Goal: Task Accomplishment & Management: Use online tool/utility

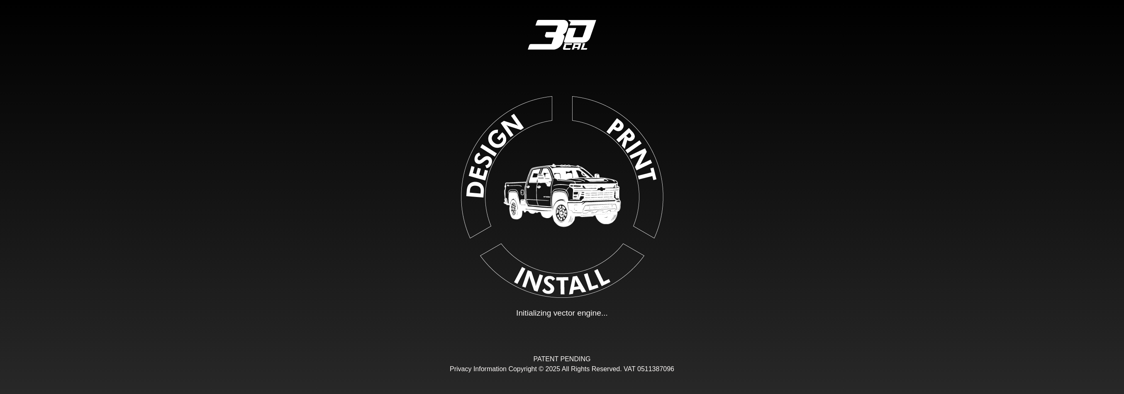
type input "**"
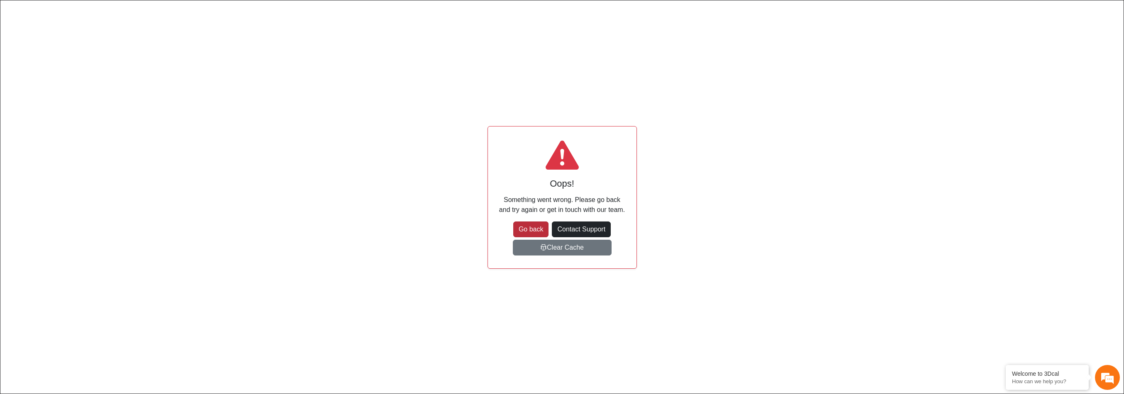
click at [533, 224] on button "Go back" at bounding box center [531, 230] width 36 height 16
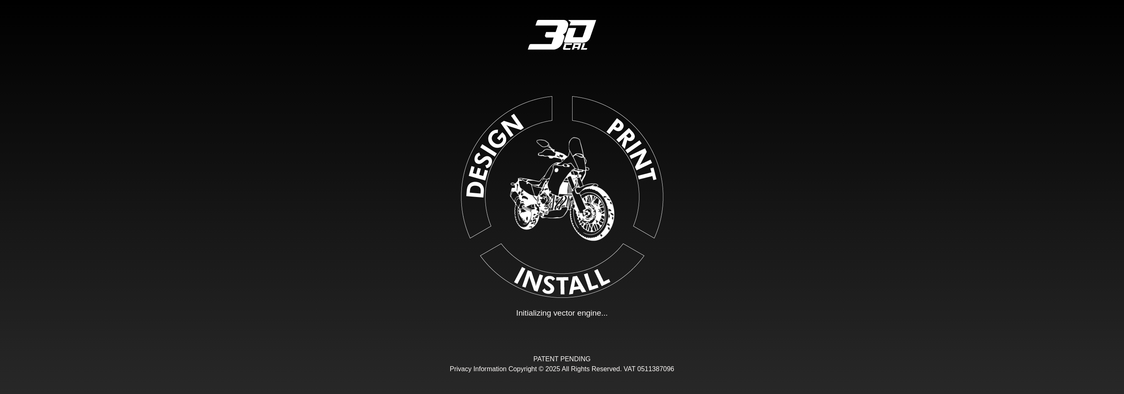
type input "**"
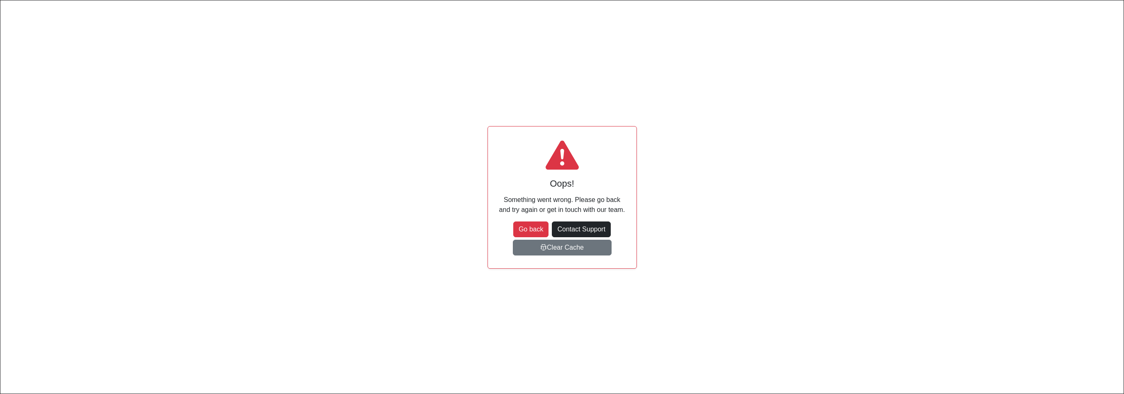
scroll to position [121, 147]
click at [539, 222] on button "Go back" at bounding box center [531, 230] width 36 height 16
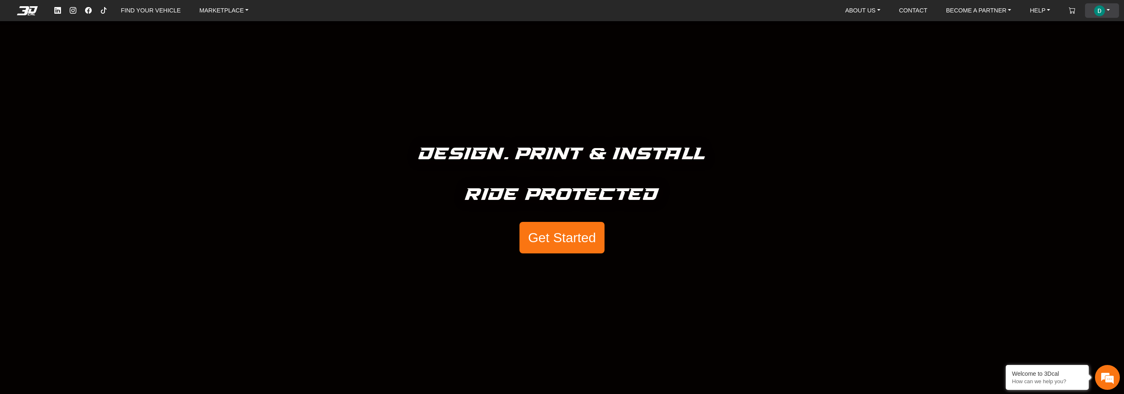
click at [1105, 7] on link "ACCOUNT" at bounding box center [1102, 10] width 22 height 15
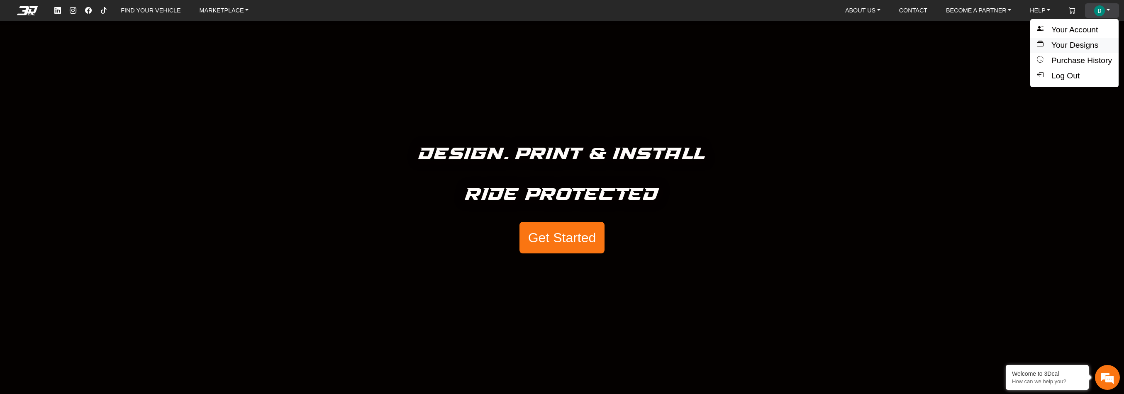
click at [1082, 44] on button "Your Designs" at bounding box center [1075, 45] width 88 height 15
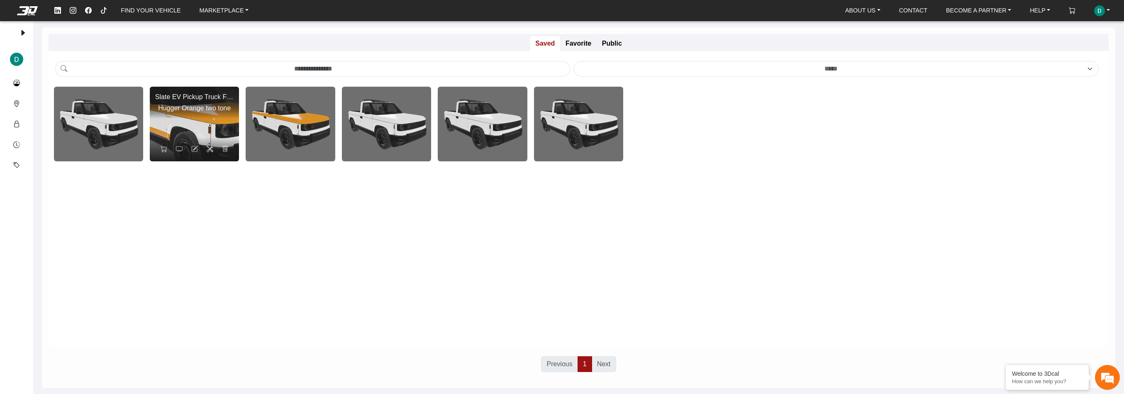
click at [194, 122] on img at bounding box center [194, 124] width 179 height 149
click at [187, 120] on img at bounding box center [194, 124] width 179 height 149
click at [178, 148] on icon at bounding box center [179, 149] width 7 height 7
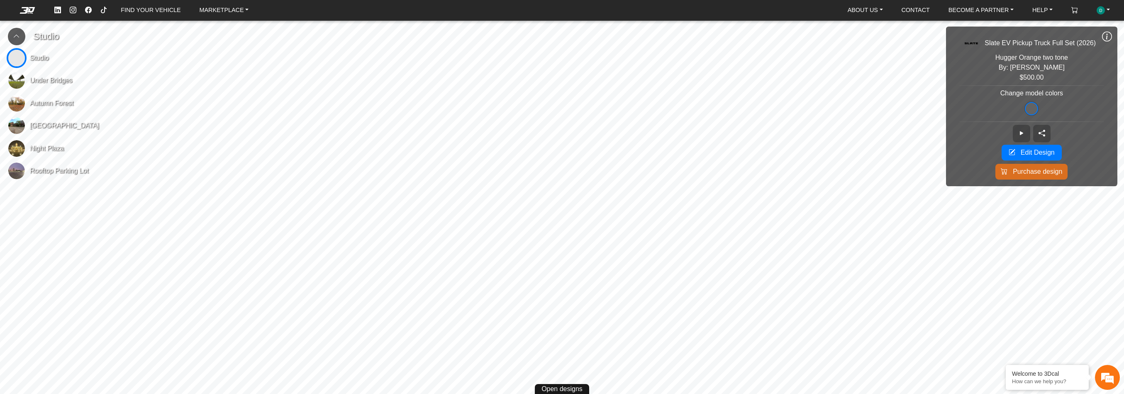
click at [56, 128] on span "Abandoned Street" at bounding box center [64, 126] width 69 height 10
click at [127, 115] on div "FIND YOUR VEHICLE MARKETPLACE ABOUT US About Us Our Materials Blog CONTACT BECO…" at bounding box center [562, 197] width 1124 height 394
click at [59, 105] on span "Autumn Forest" at bounding box center [52, 103] width 44 height 10
click at [42, 58] on span "Studio" at bounding box center [39, 58] width 19 height 10
click at [149, 10] on link "FIND YOUR VEHICLE" at bounding box center [150, 10] width 66 height 13
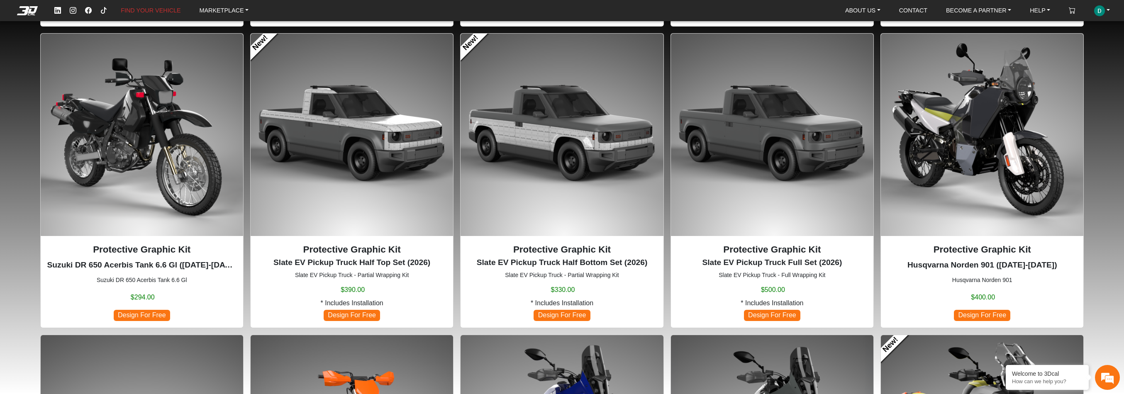
scroll to position [374, 0]
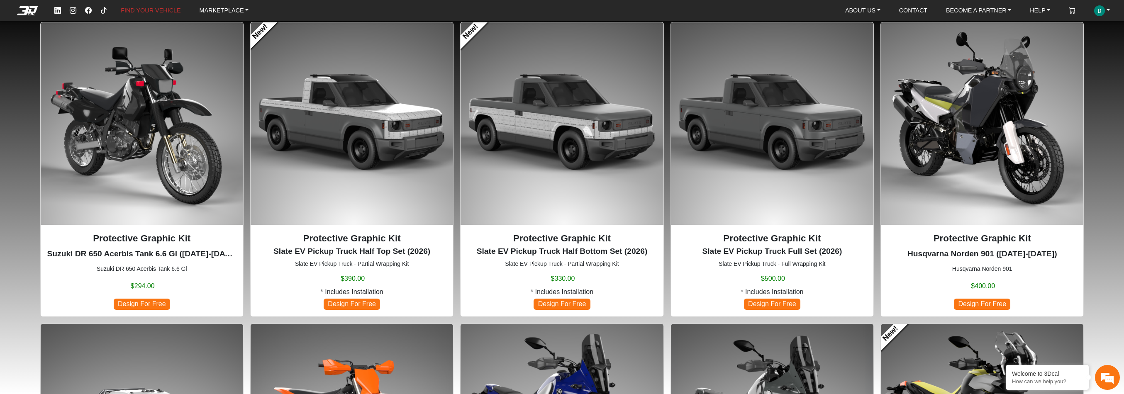
click at [792, 142] on img at bounding box center [772, 123] width 203 height 203
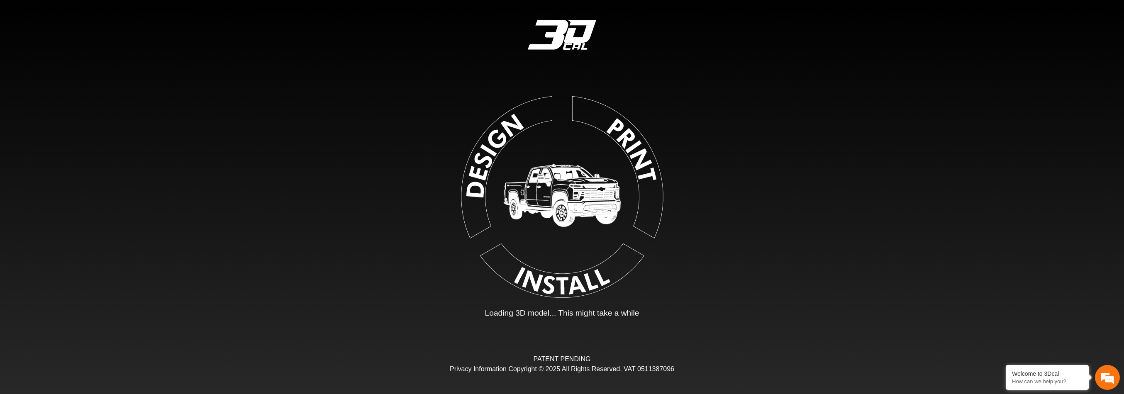
type input "*"
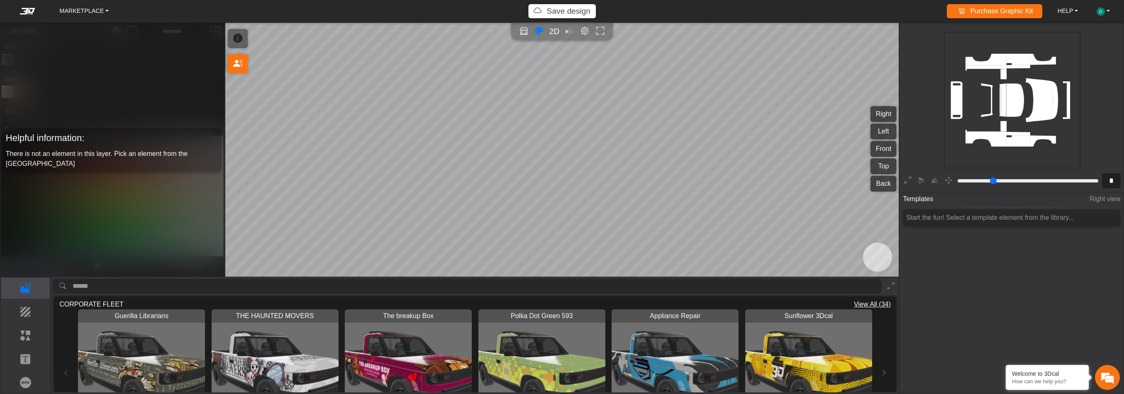
click at [877, 302] on span "View All (34)" at bounding box center [872, 305] width 37 height 10
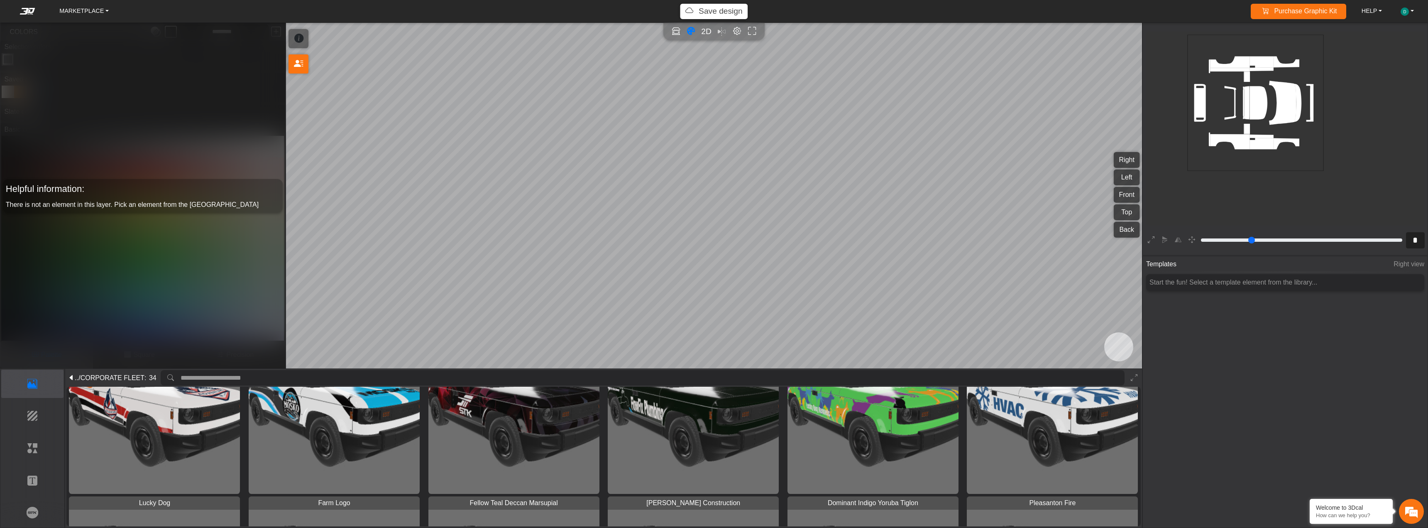
scroll to position [249, 0]
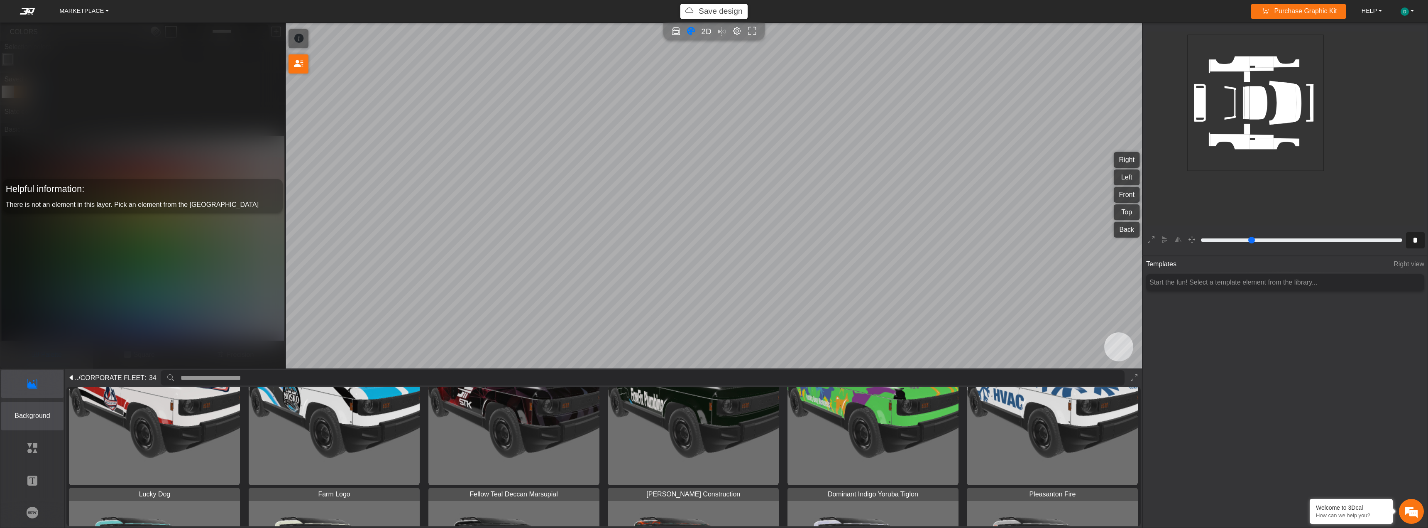
click at [42, 394] on p "Background" at bounding box center [33, 416] width 62 height 10
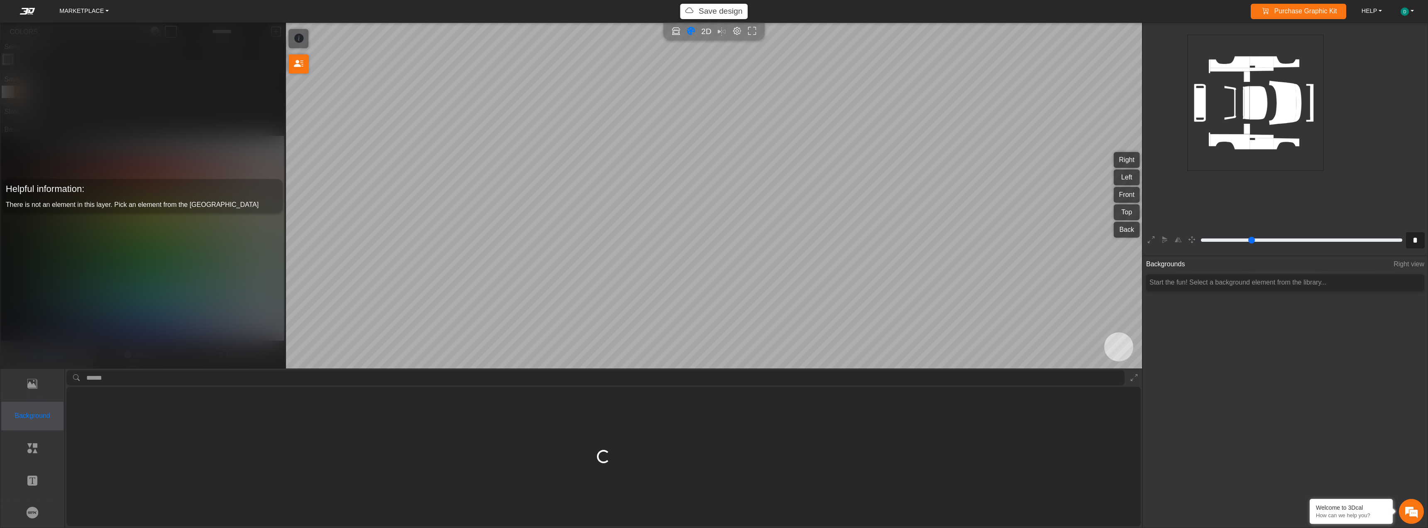
scroll to position [0, 0]
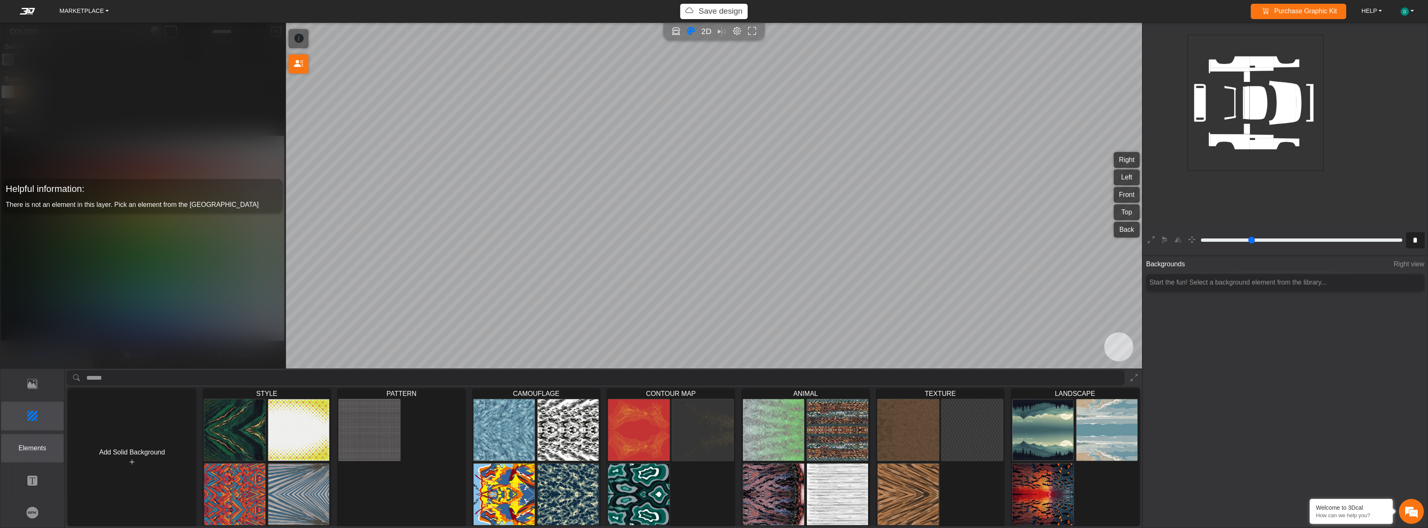
click at [37, 394] on p "Elements" at bounding box center [33, 448] width 62 height 10
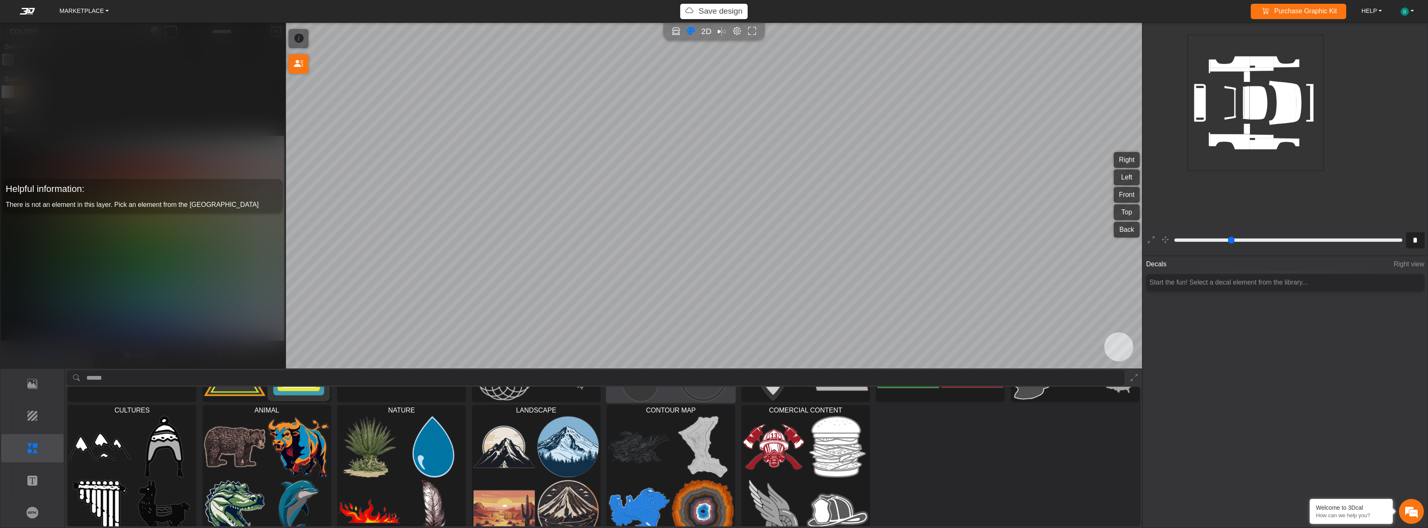
scroll to position [144, 0]
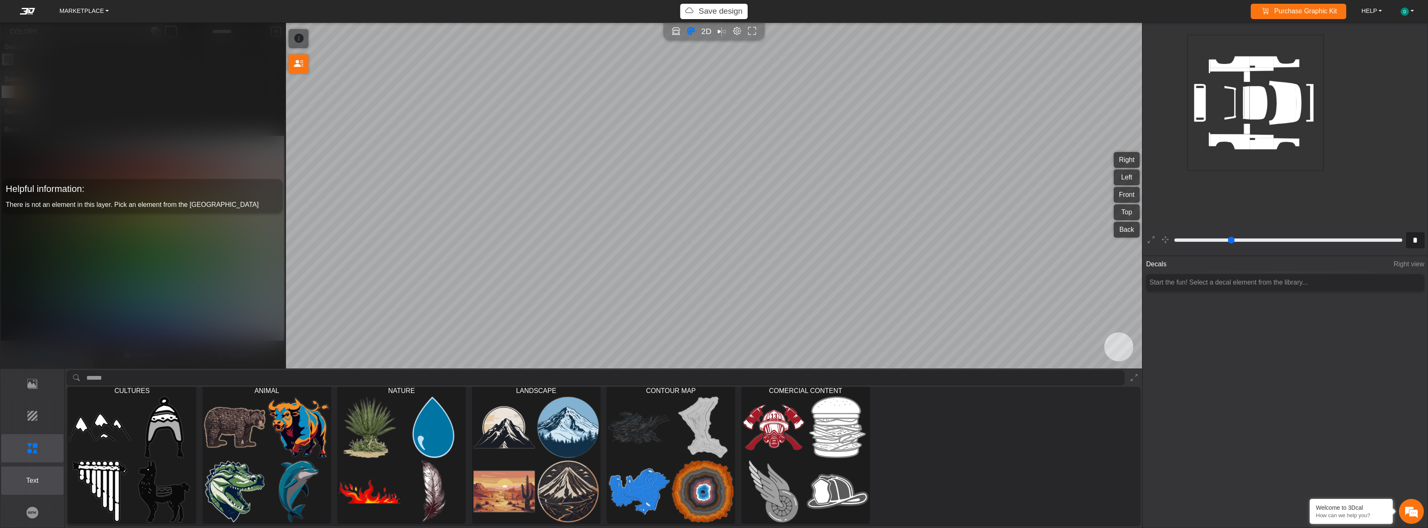
click at [38, 394] on p "Text" at bounding box center [33, 480] width 62 height 10
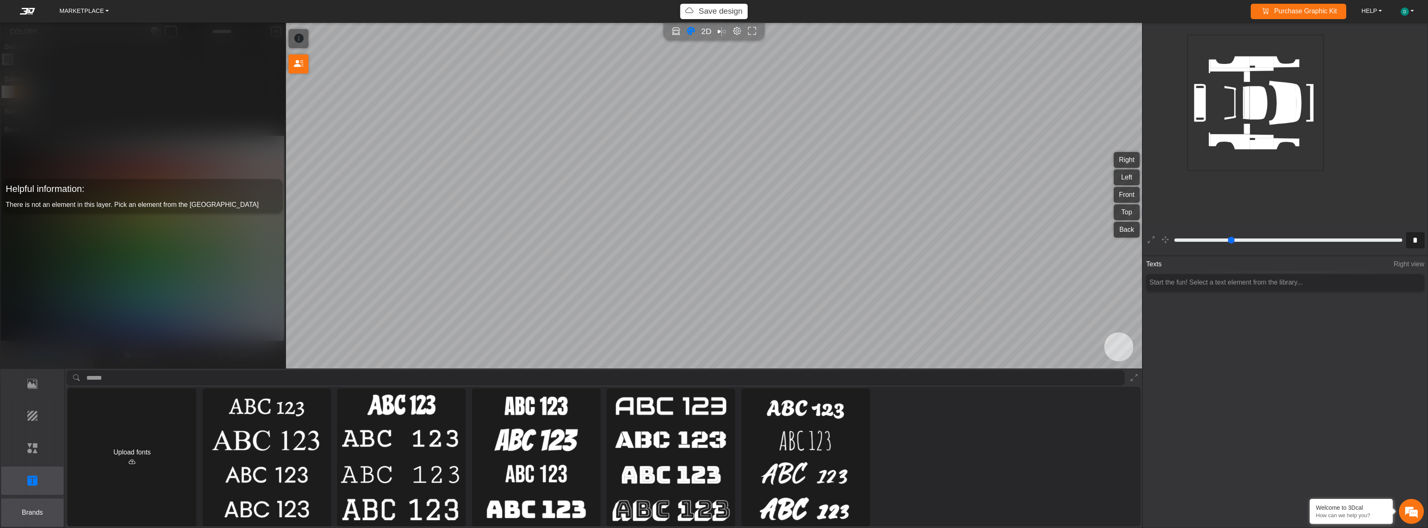
click at [37, 394] on p "Brands" at bounding box center [33, 512] width 62 height 10
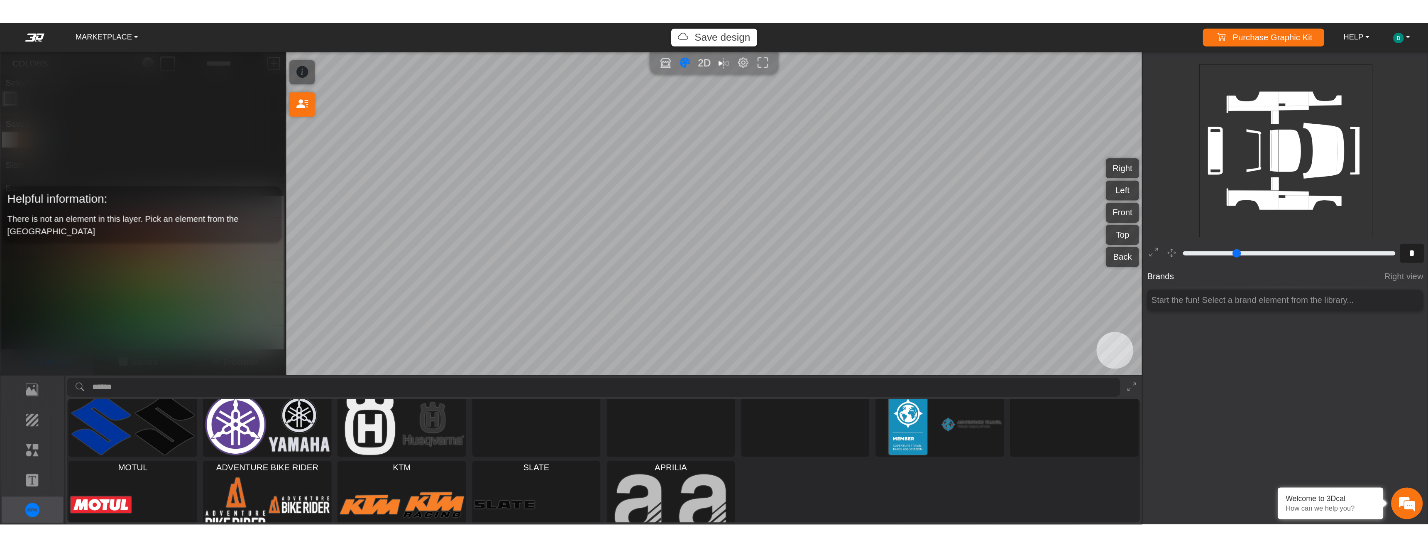
scroll to position [208, 0]
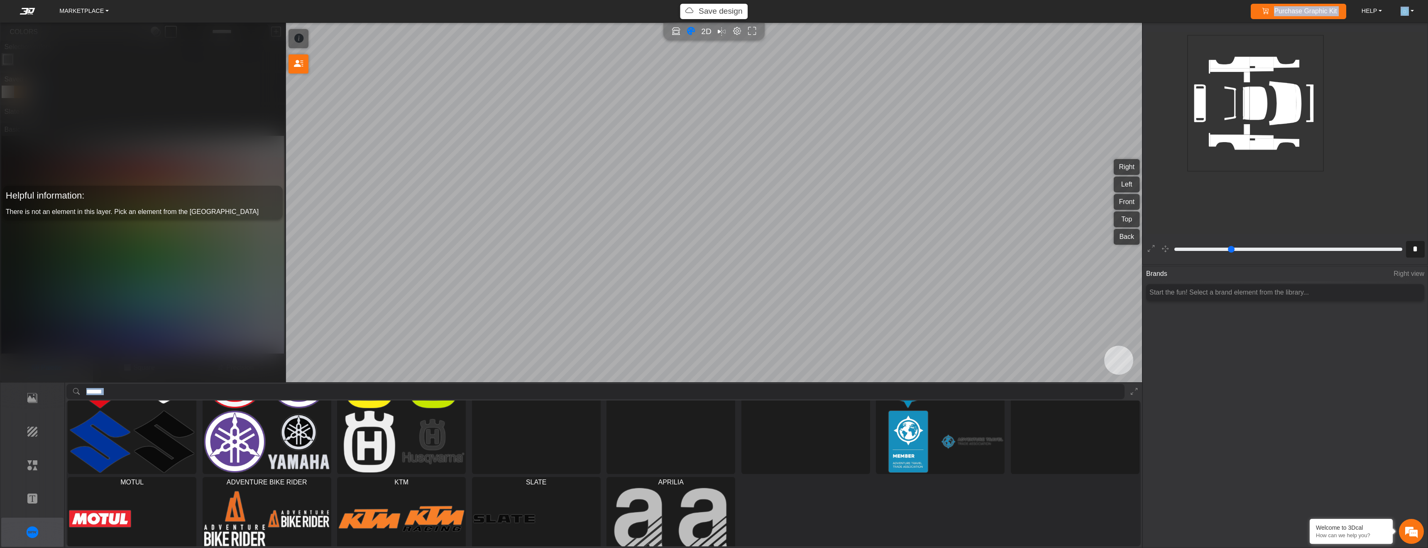
drag, startPoint x: 778, startPoint y: 547, endPoint x: 777, endPoint y: 580, distance: 33.6
click at [777, 0] on html "MARKETPLACE Save design Purchase Graphic Kit Purchase! HELP Video help center F…" at bounding box center [714, 0] width 1428 height 0
click at [755, 33] on icon "Full screen" at bounding box center [752, 32] width 9 height 10
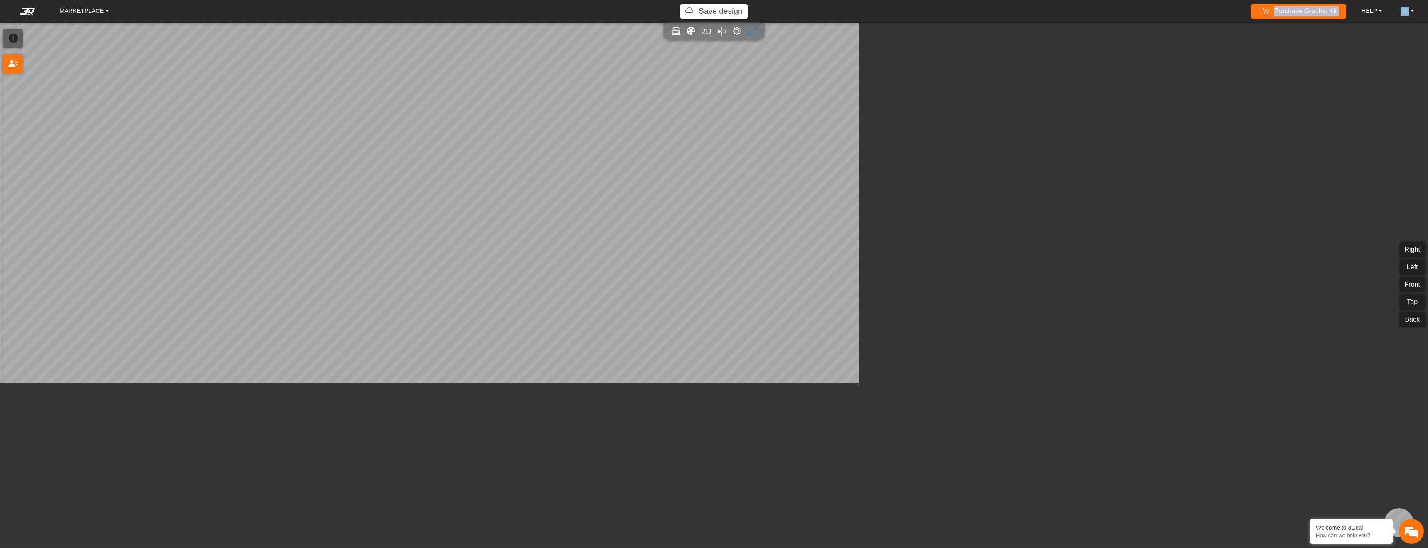
type input "*"
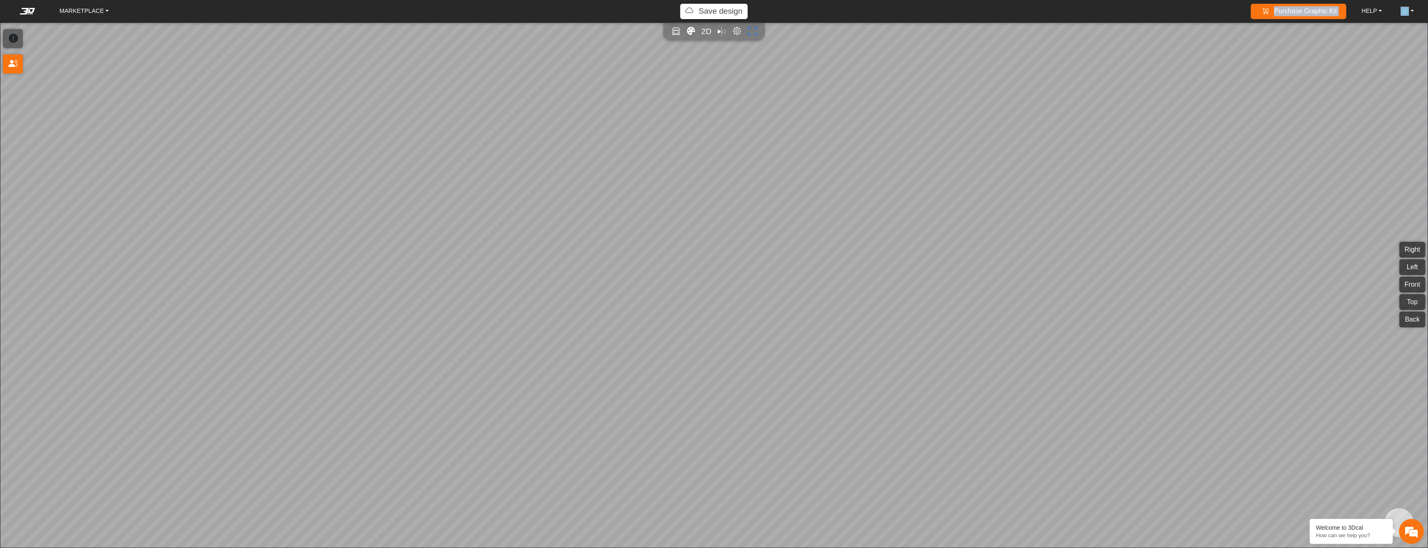
scroll to position [194, 167]
click at [755, 33] on icon "Full screen" at bounding box center [752, 32] width 9 height 10
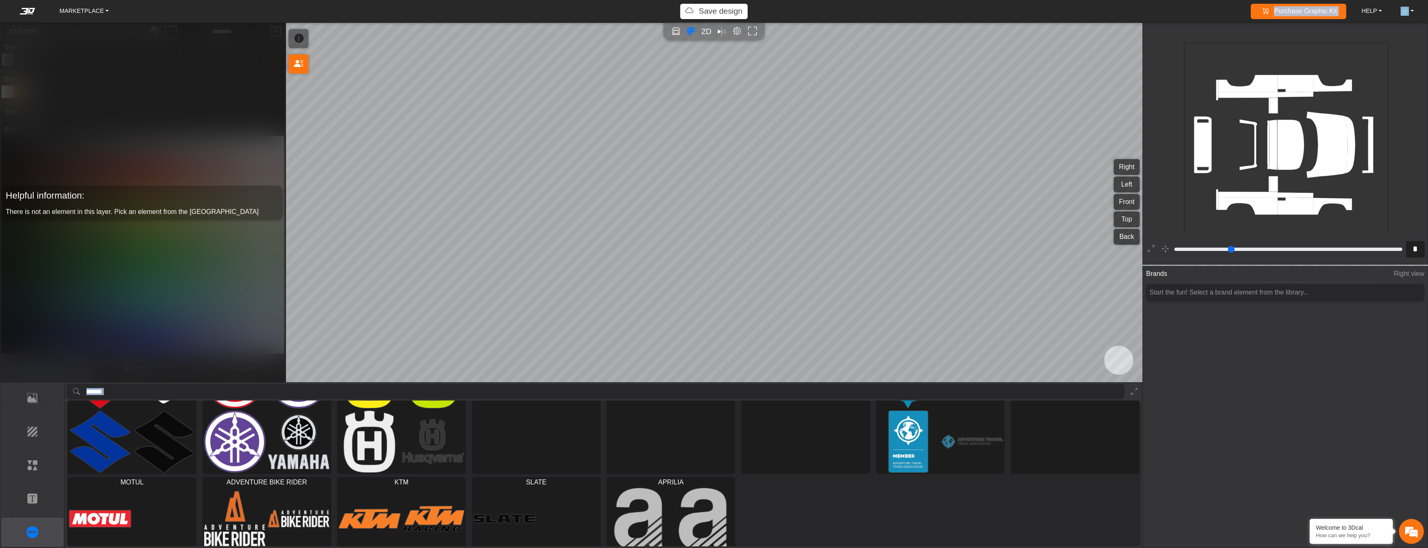
type input "*"
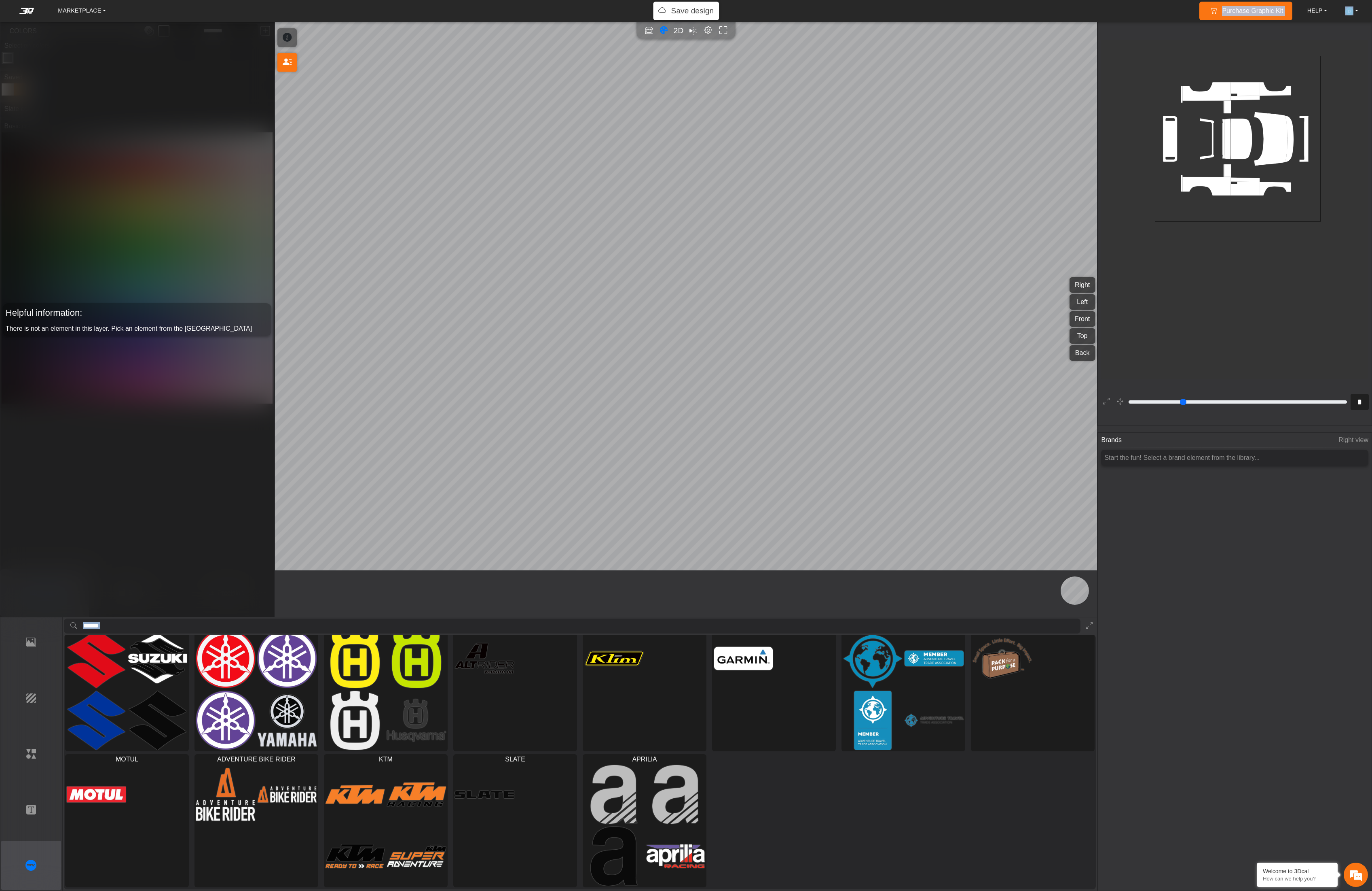
scroll to position [0, 0]
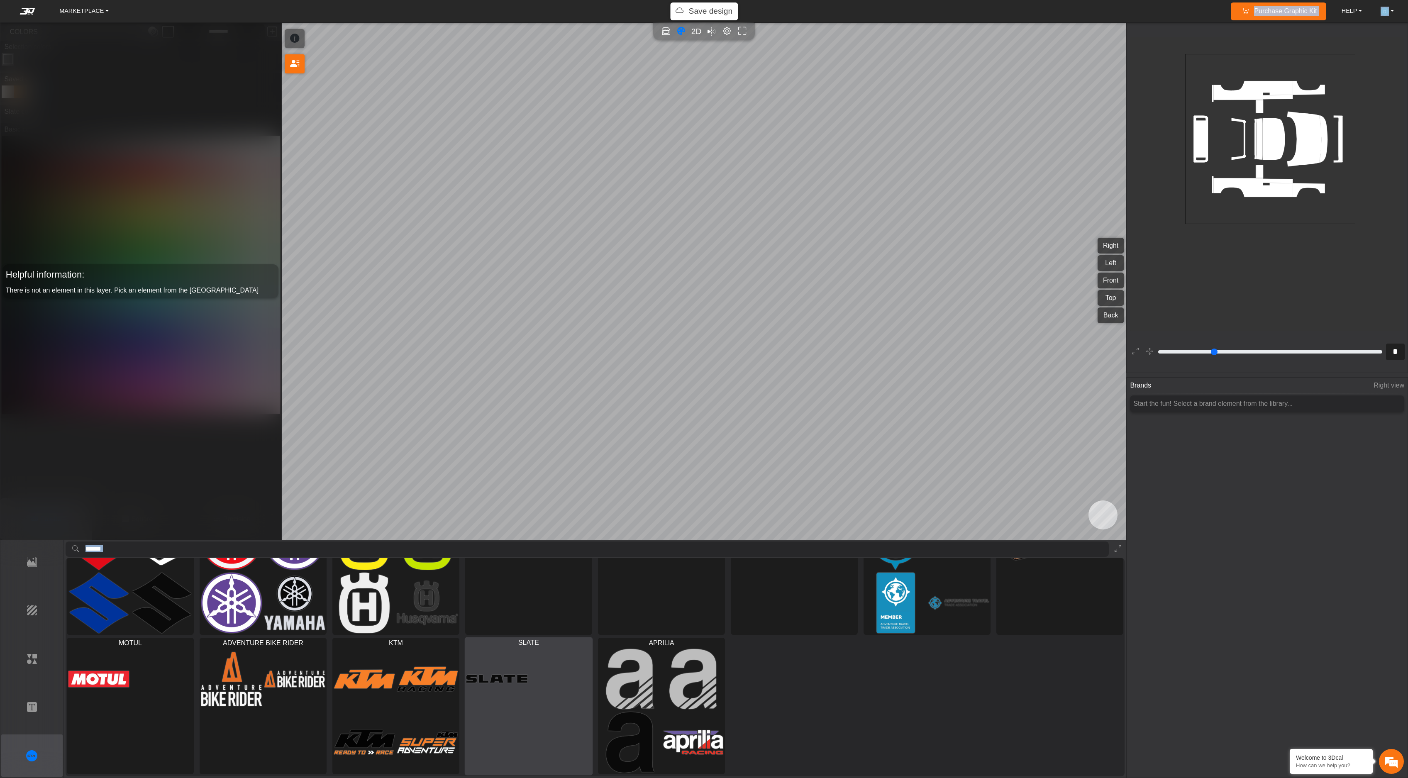
click at [508, 394] on img at bounding box center [497, 678] width 61 height 61
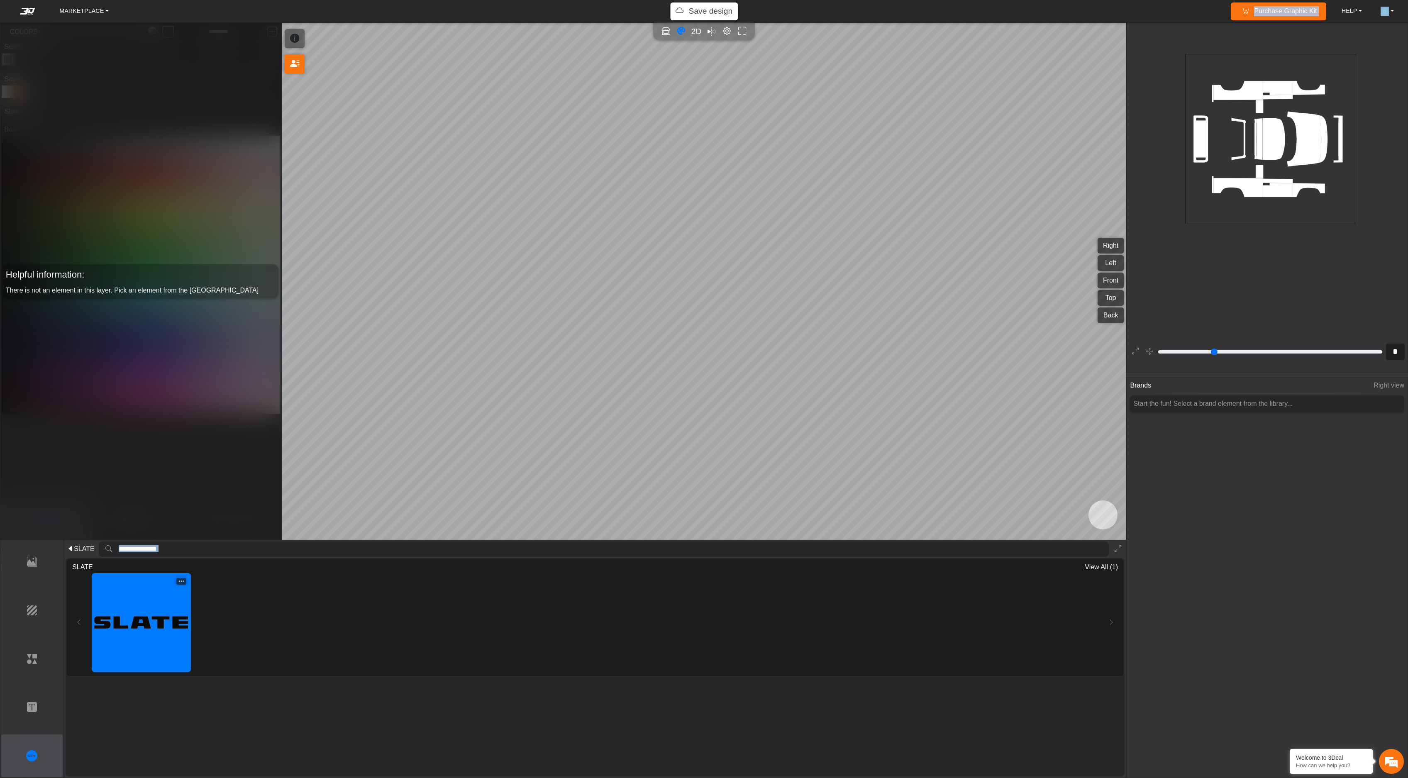
click at [174, 394] on img at bounding box center [141, 623] width 94 height 94
type input "**"
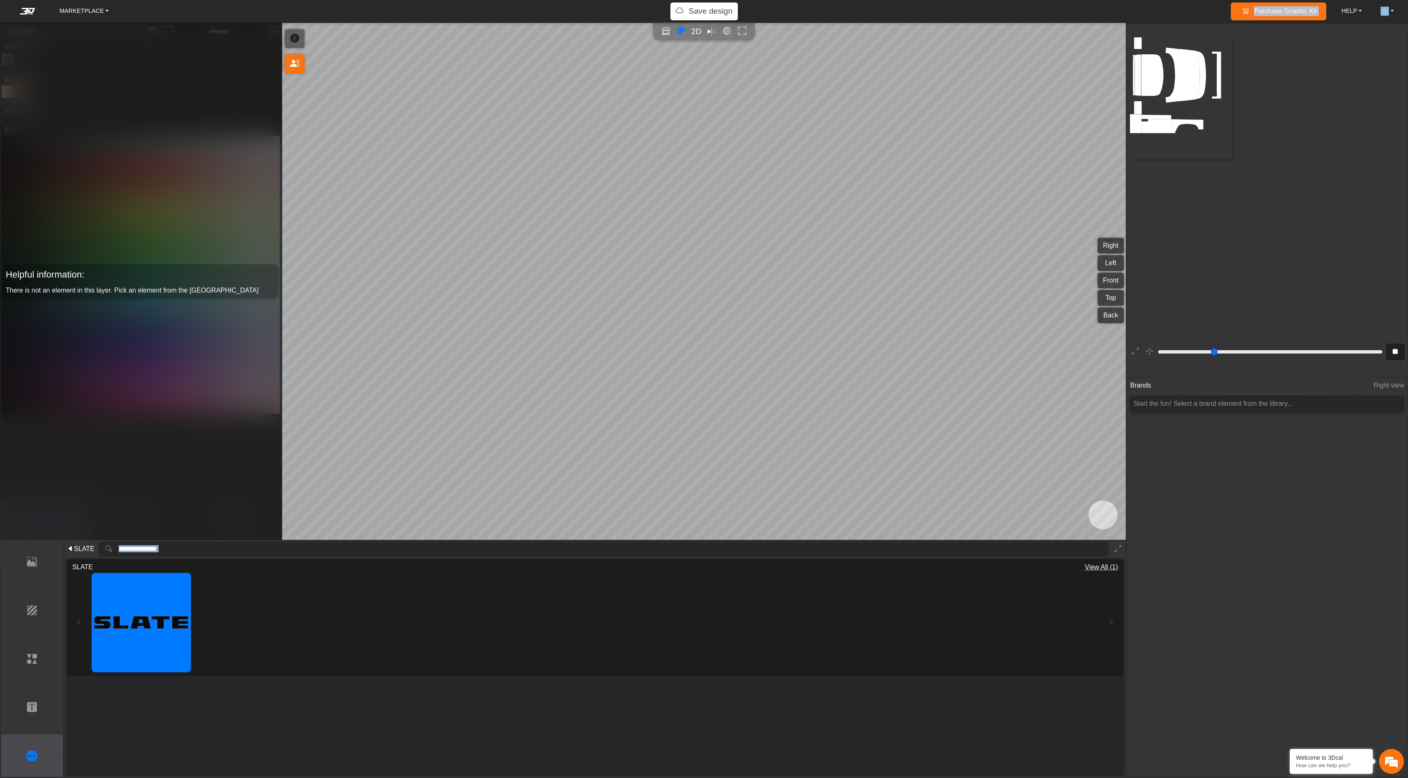
type input "*********"
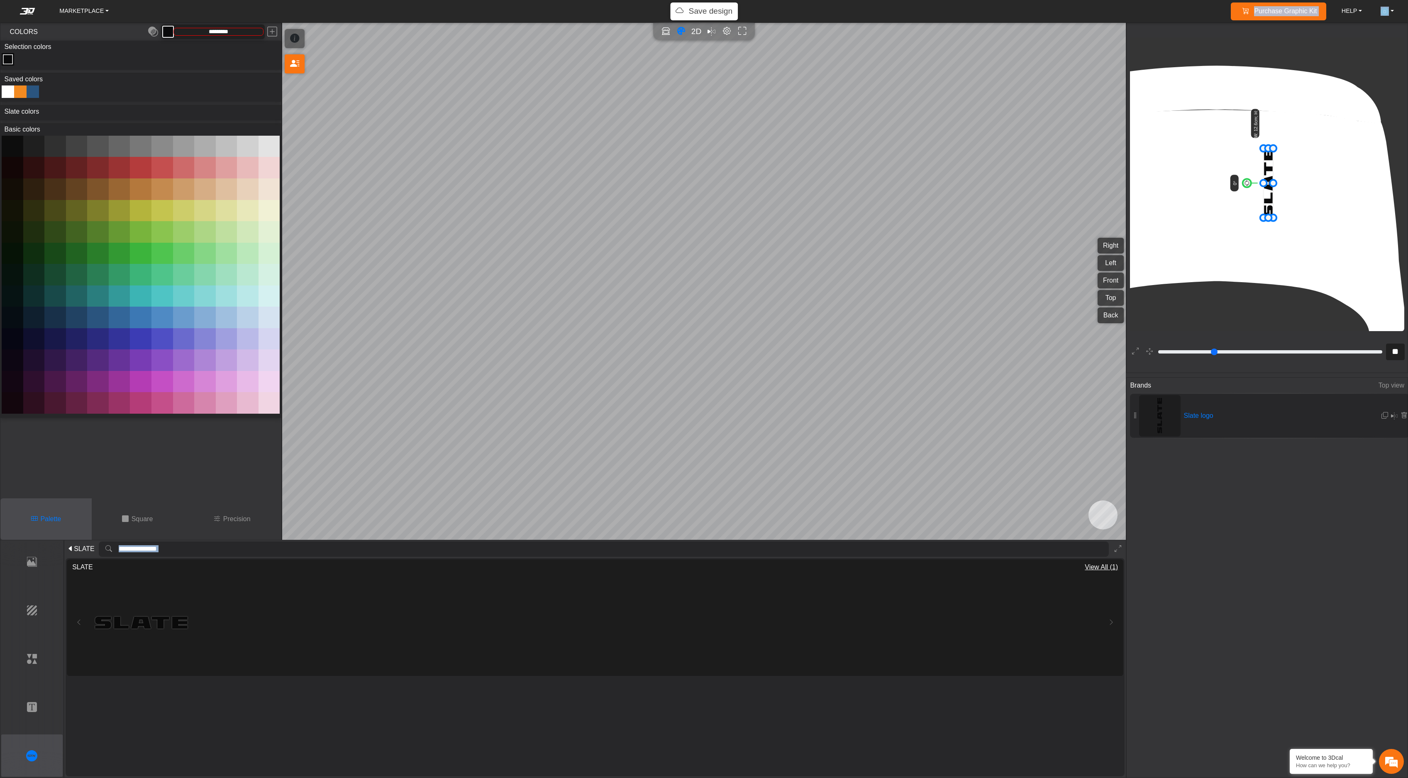
type input "***"
type input "*****"
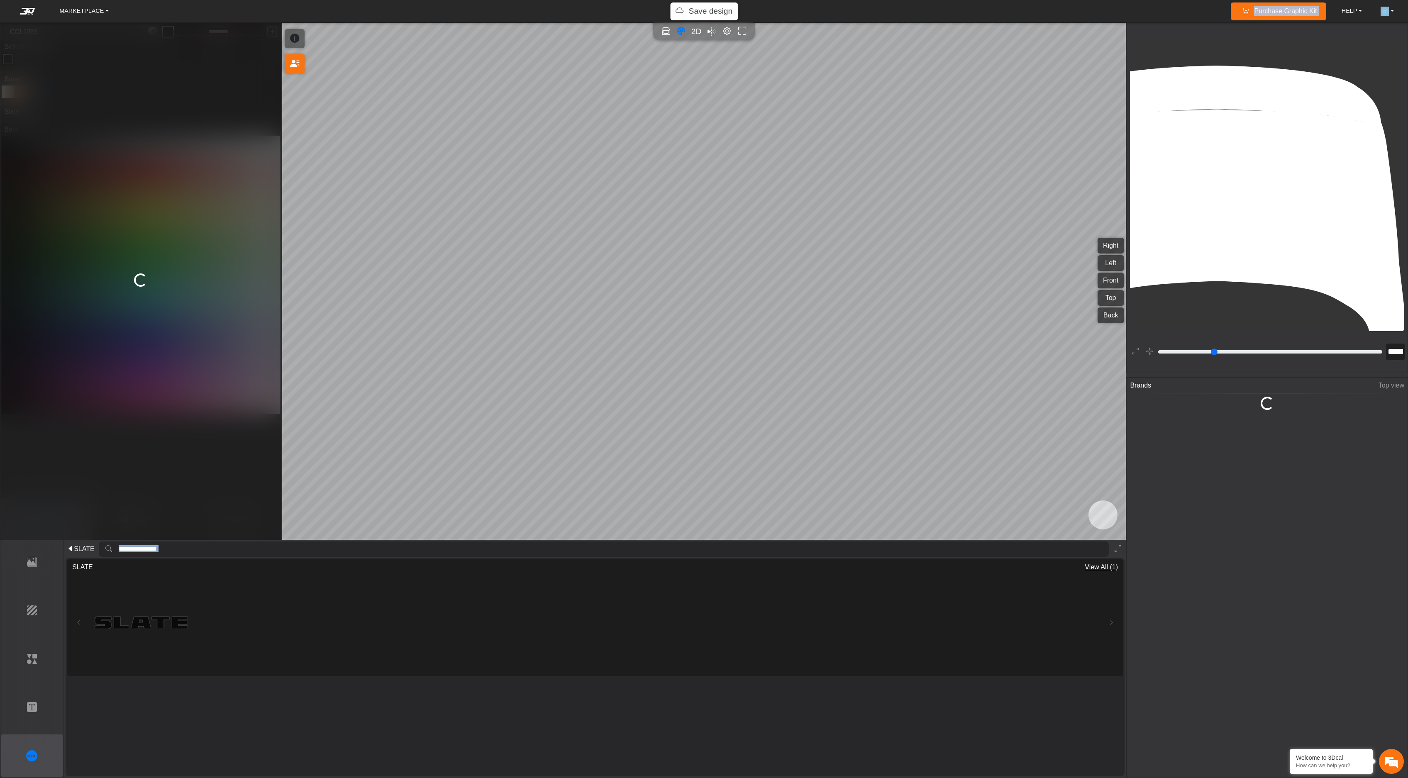
type input "**"
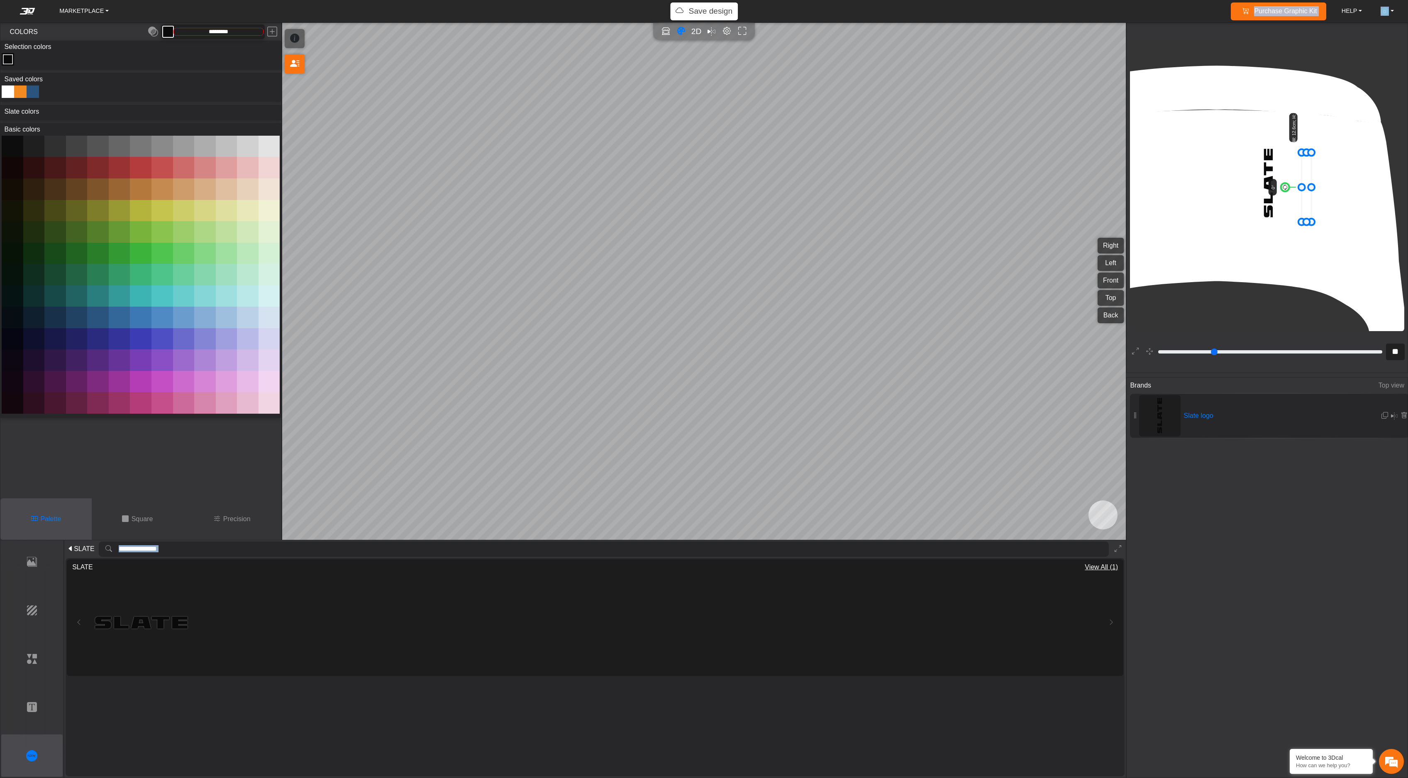
drag, startPoint x: 1273, startPoint y: 191, endPoint x: 1311, endPoint y: 195, distance: 38.4
click at [1124, 195] on icon at bounding box center [1307, 187] width 10 height 69
drag, startPoint x: 1311, startPoint y: 195, endPoint x: 1324, endPoint y: 200, distance: 13.8
click at [1124, 200] on icon at bounding box center [1320, 192] width 10 height 69
drag, startPoint x: 1324, startPoint y: 200, endPoint x: 1324, endPoint y: 211, distance: 11.2
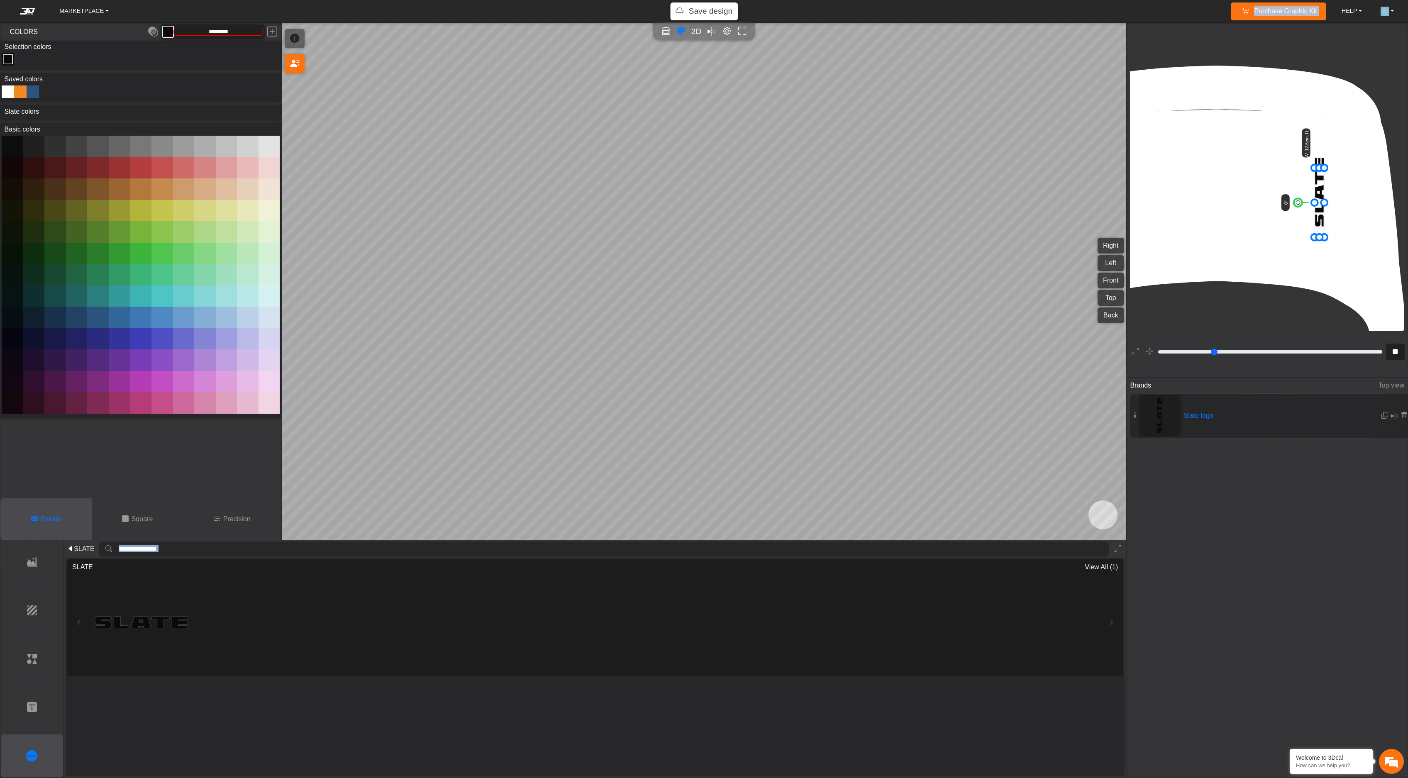
click at [1124, 211] on icon at bounding box center [1320, 202] width 10 height 69
drag, startPoint x: 1315, startPoint y: 241, endPoint x: 1277, endPoint y: 284, distance: 57.6
drag, startPoint x: 1316, startPoint y: 199, endPoint x: 1324, endPoint y: 185, distance: 16.2
click at [1124, 185] on icon at bounding box center [1324, 211] width 15 height 112
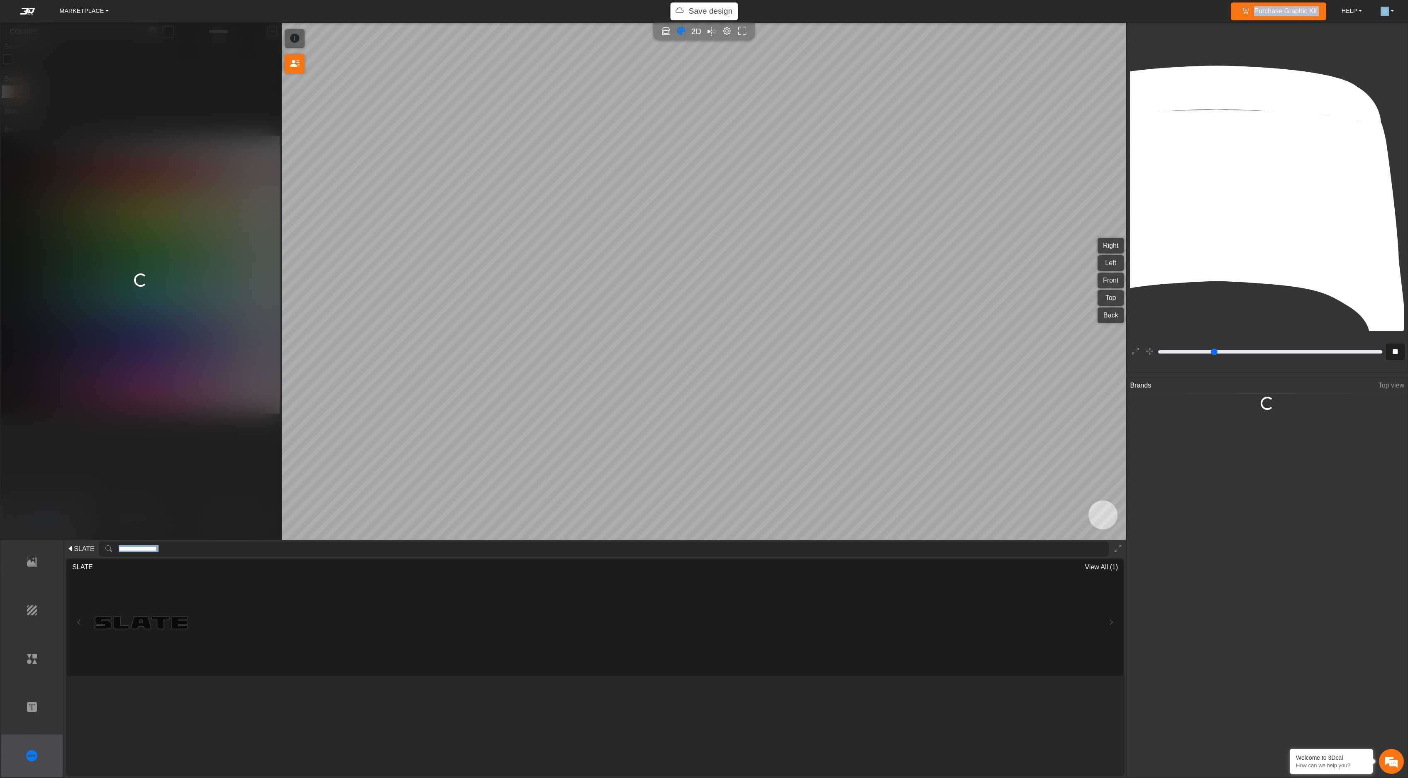
type input "**"
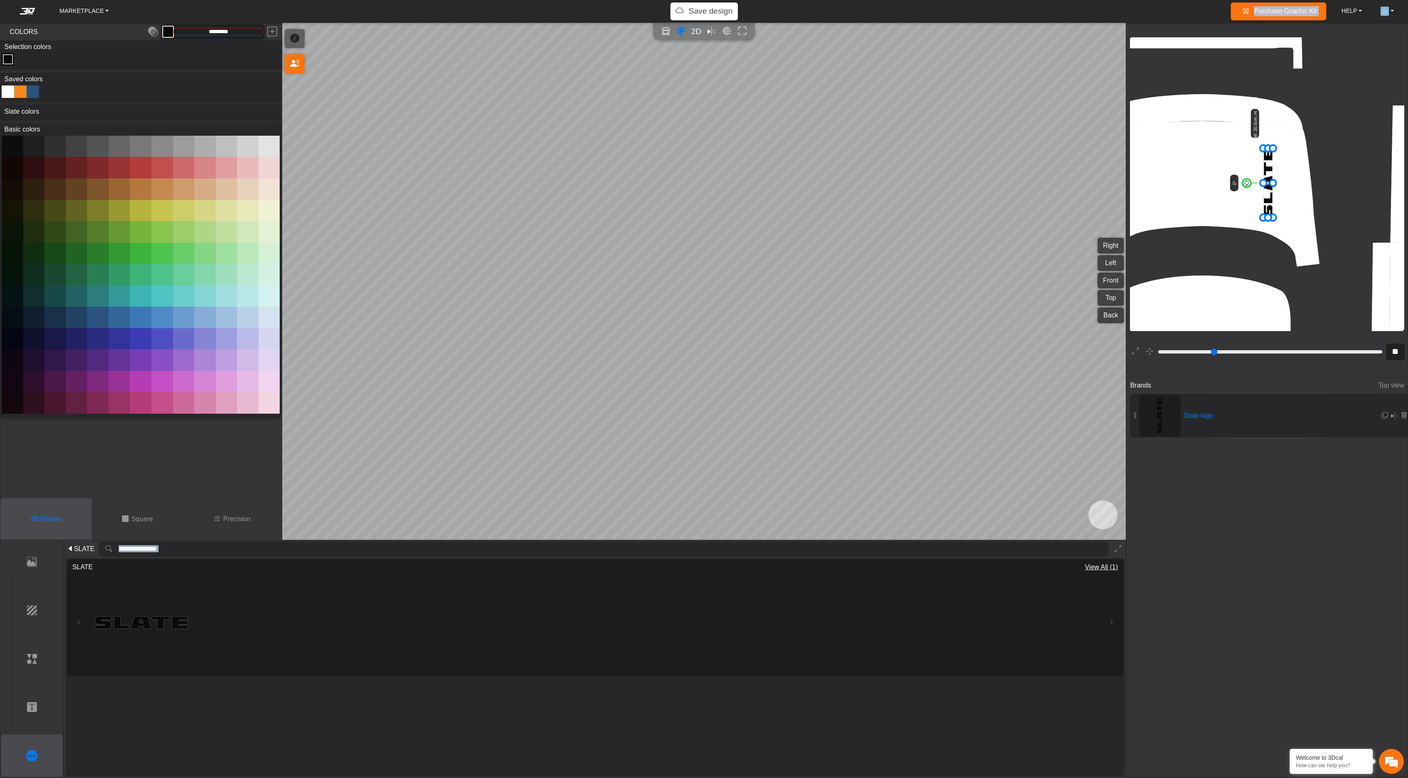
scroll to position [786, 1015]
click at [1124, 196] on icon at bounding box center [1269, 183] width 10 height 69
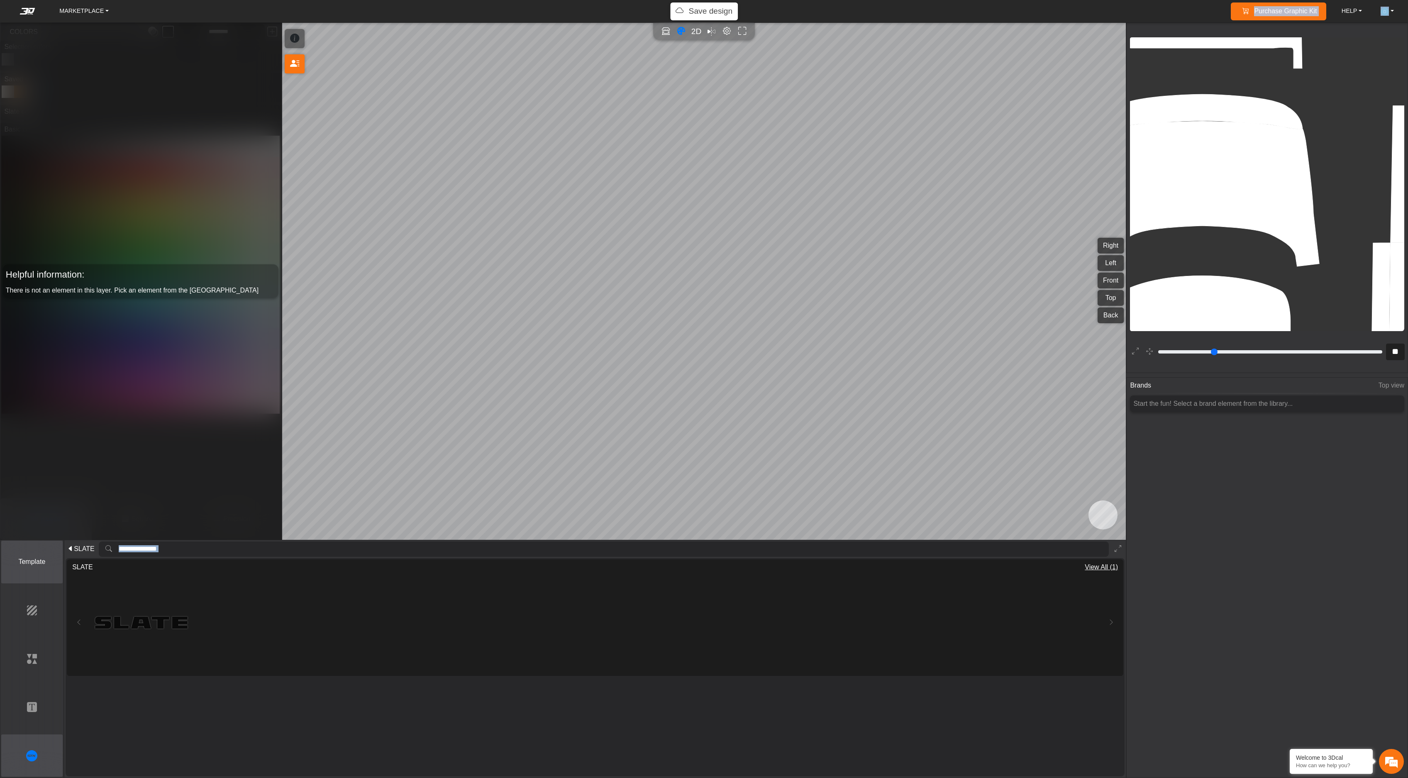
click at [36, 394] on p "Template" at bounding box center [32, 562] width 61 height 10
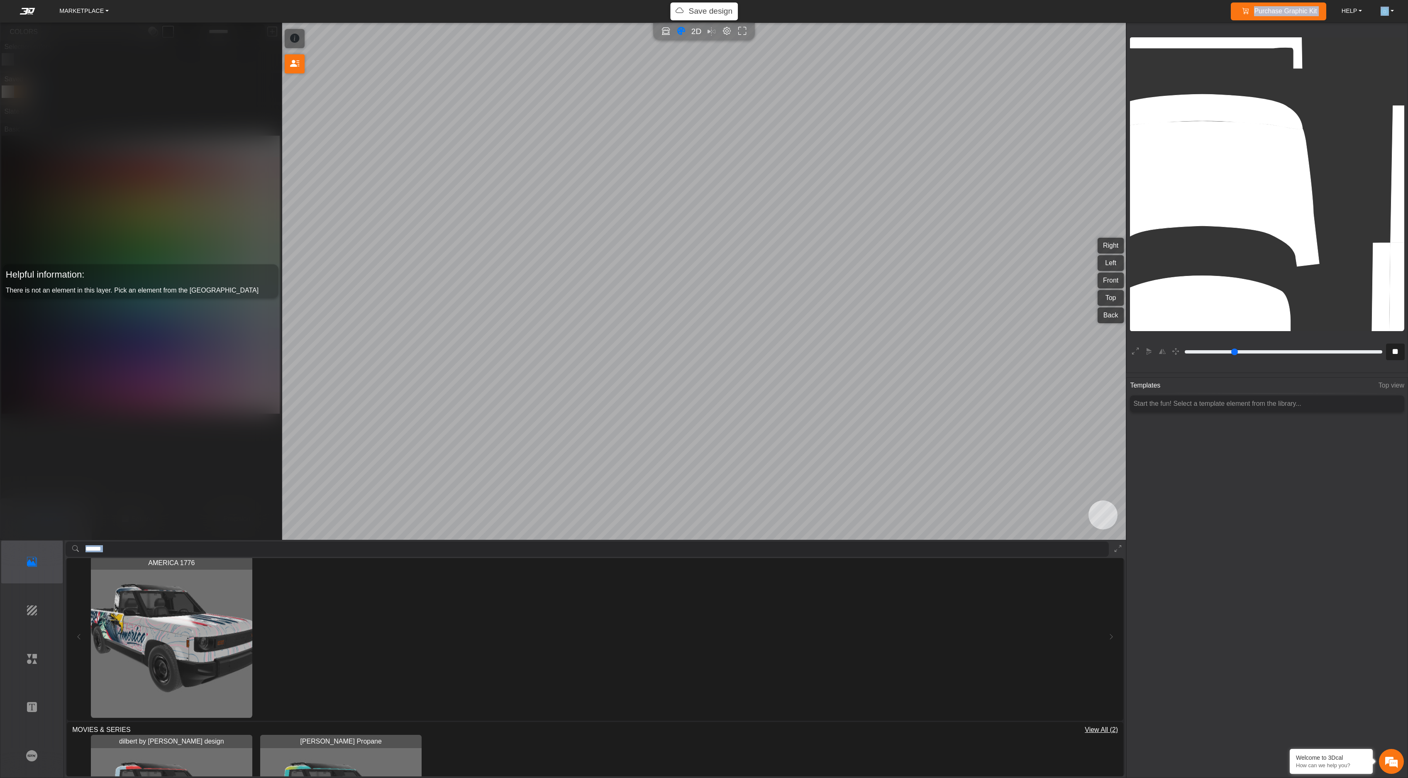
scroll to position [374, 0]
click at [178, 394] on img "View AMERICA 1776" at bounding box center [171, 636] width 161 height 161
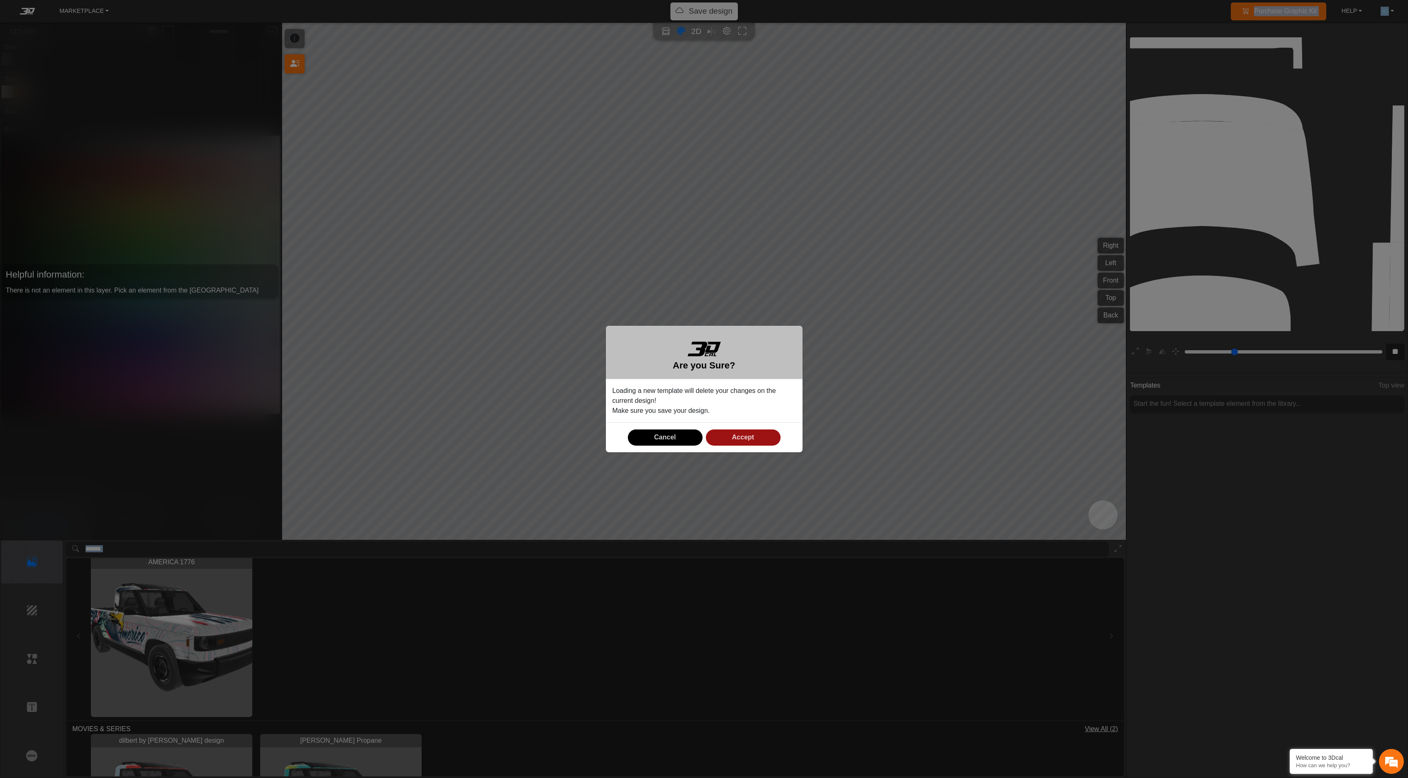
click at [743, 394] on span "Accept" at bounding box center [743, 437] width 22 height 7
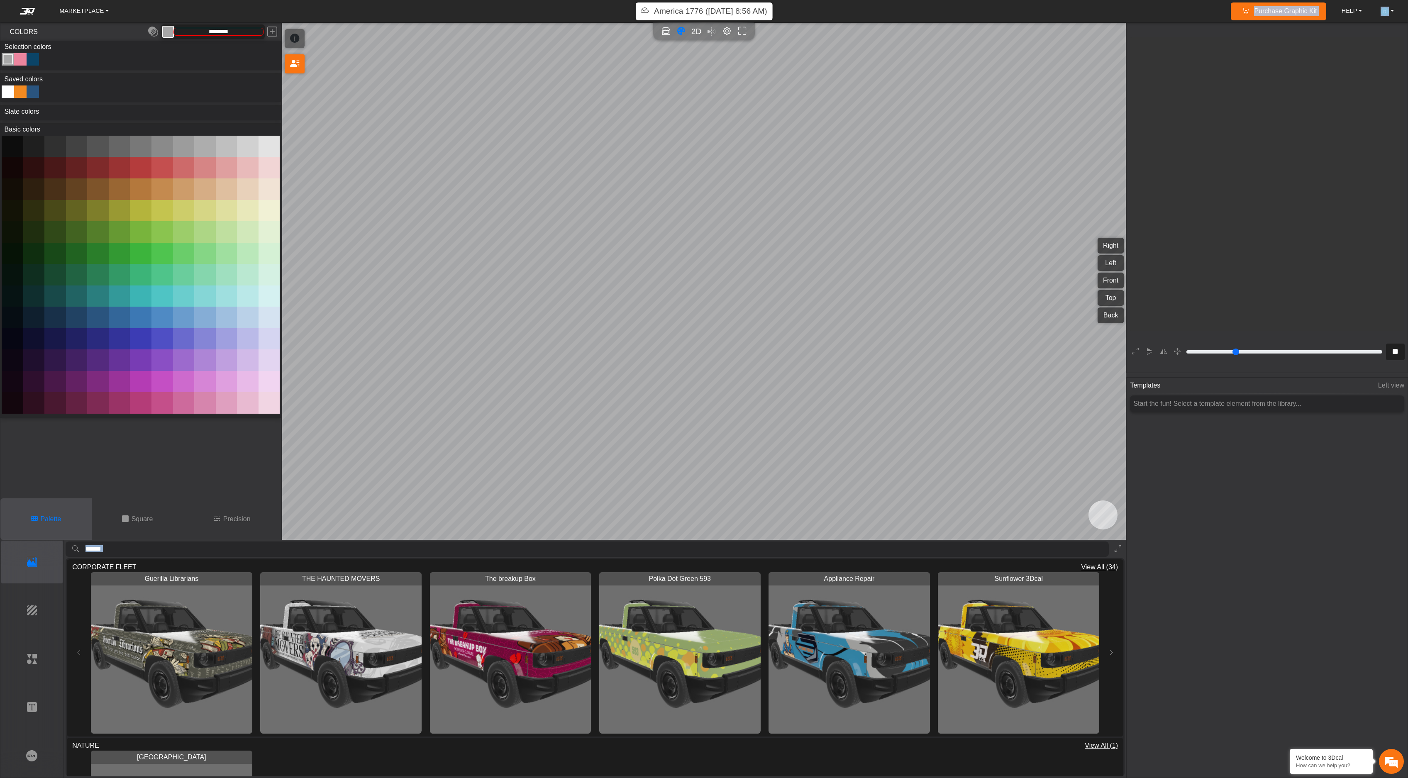
scroll to position [786, 1015]
